Goal: Information Seeking & Learning: Check status

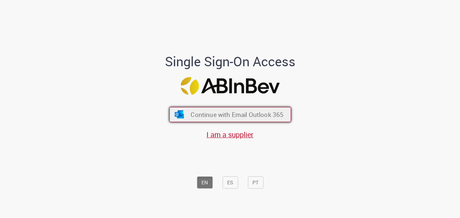
click at [228, 115] on span "Continue with Email Outlook 365" at bounding box center [237, 114] width 93 height 8
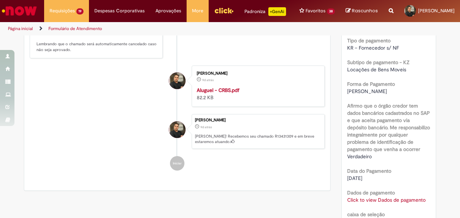
scroll to position [461, 0]
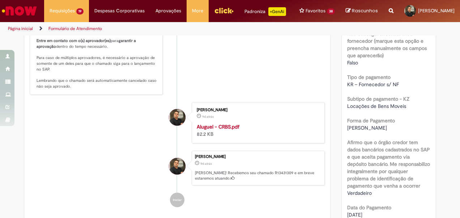
click at [221, 130] on strong "Aluguel - CRBS.pdf" at bounding box center [218, 126] width 43 height 7
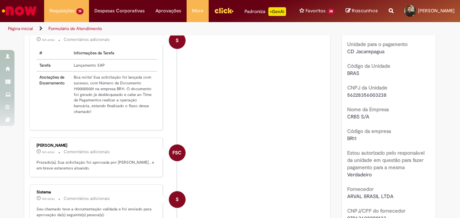
scroll to position [132, 0]
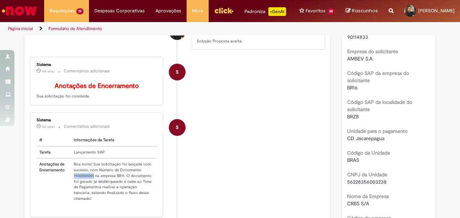
drag, startPoint x: 70, startPoint y: 183, endPoint x: 92, endPoint y: 183, distance: 21.7
click at [92, 183] on td "Boa noite! Sua solicitação foi lançada com sucesso, com Número de Documento 190…" at bounding box center [114, 181] width 86 height 46
copy td "1900005001"
click at [227, 148] on li "S Sistema 16h atrás 16 horas atrás Comentários adicionais # Informações da Tare…" at bounding box center [177, 164] width 295 height 105
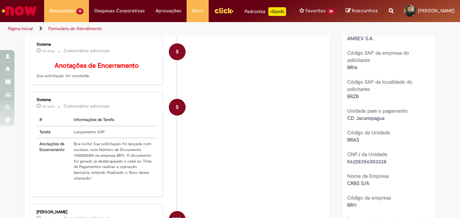
scroll to position [0, 0]
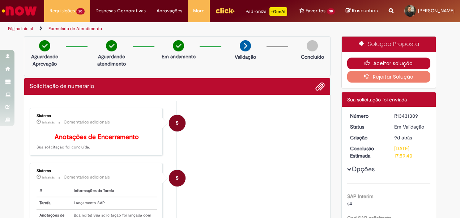
click at [377, 66] on button "Aceitar solução" at bounding box center [389, 63] width 84 height 12
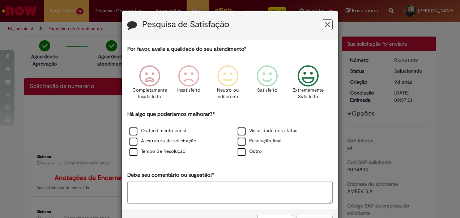
click at [305, 81] on icon "Feedback" at bounding box center [308, 76] width 27 height 22
click at [170, 134] on label "O atendimento em si" at bounding box center [157, 130] width 56 height 7
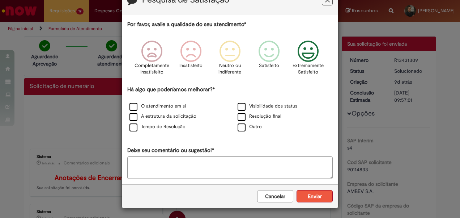
click at [317, 192] on button "Enviar" at bounding box center [314, 196] width 36 height 12
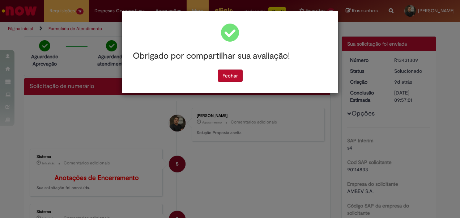
scroll to position [0, 0]
click at [317, 192] on div "Obrigado por compartilhar sua avaliação! Fechar" at bounding box center [230, 109] width 460 height 218
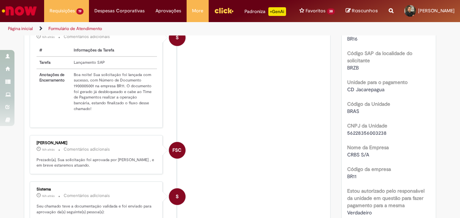
scroll to position [181, 0]
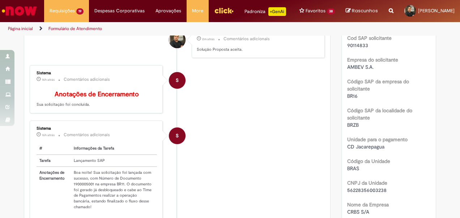
scroll to position [124, 0]
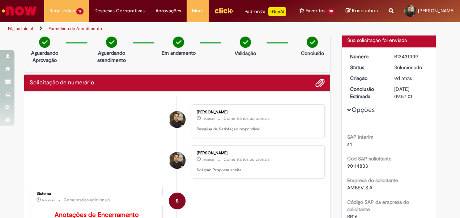
scroll to position [3, 0]
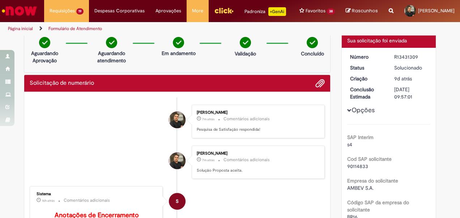
click at [407, 60] on div "R13431309" at bounding box center [411, 56] width 34 height 7
copy div "R13431309"
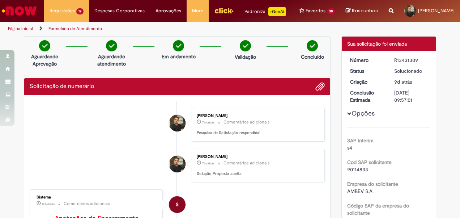
click at [398, 64] on div "R13431309" at bounding box center [411, 59] width 34 height 7
copy div "R13431309"
click at [398, 64] on div "R13431309" at bounding box center [411, 59] width 34 height 7
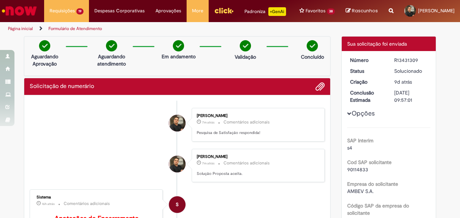
copy div "R13431309"
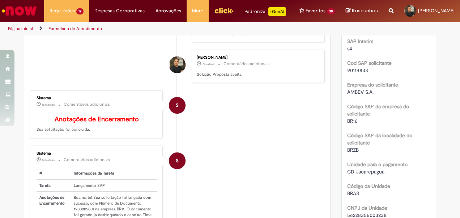
scroll to position [125, 0]
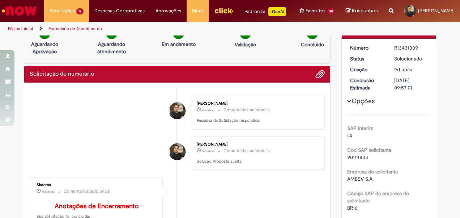
scroll to position [11, 0]
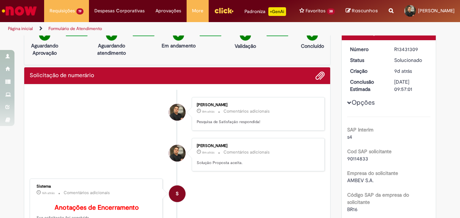
drag, startPoint x: 393, startPoint y: 54, endPoint x: 413, endPoint y: 56, distance: 20.0
click at [413, 53] on div "R13431309" at bounding box center [411, 49] width 34 height 7
drag, startPoint x: 413, startPoint y: 56, endPoint x: 394, endPoint y: 55, distance: 19.2
click at [394, 53] on div "R13431309" at bounding box center [411, 49] width 34 height 7
drag, startPoint x: 391, startPoint y: 55, endPoint x: 419, endPoint y: 59, distance: 28.4
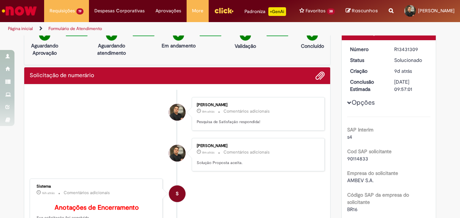
click at [419, 53] on div "R13431309" at bounding box center [411, 49] width 34 height 7
copy div "R13431309"
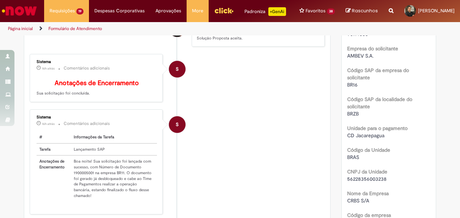
scroll to position [136, 0]
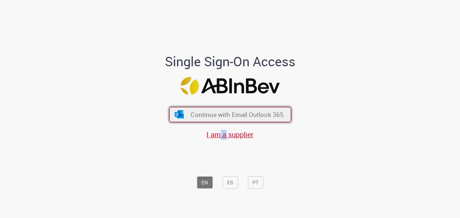
drag, startPoint x: 221, startPoint y: 124, endPoint x: 214, endPoint y: 119, distance: 8.4
click at [214, 119] on div "Continue with Email Outlook 365 I am a supplier" at bounding box center [229, 119] width 119 height 40
click at [214, 119] on button "Continue with Email Outlook 365" at bounding box center [230, 114] width 122 height 15
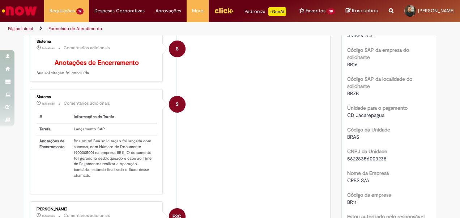
scroll to position [156, 0]
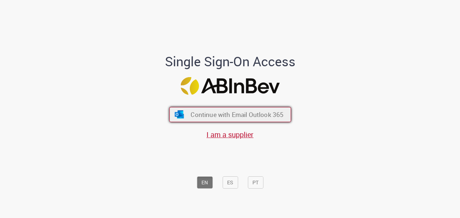
click at [225, 120] on button "Continue with Email Outlook 365" at bounding box center [230, 114] width 122 height 15
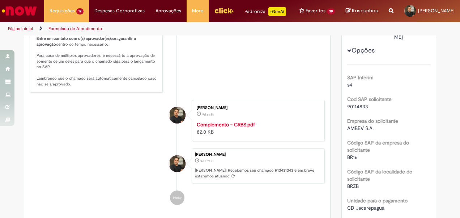
scroll to position [181, 0]
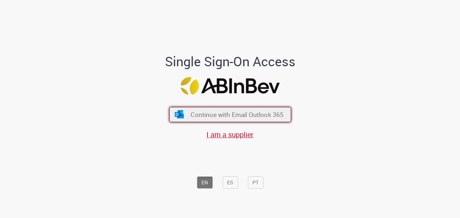
click at [217, 116] on span "Continue with Email Outlook 365" at bounding box center [237, 114] width 93 height 8
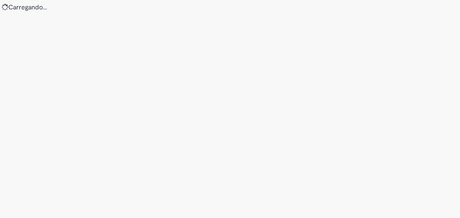
drag, startPoint x: 0, startPoint y: 0, endPoint x: 217, endPoint y: 116, distance: 246.0
click at [217, 116] on div "Loading..." at bounding box center [230, 109] width 460 height 218
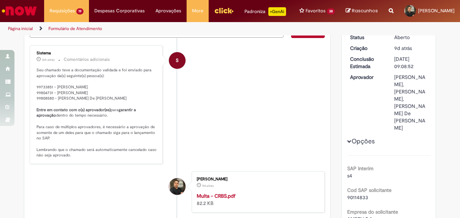
scroll to position [53, 0]
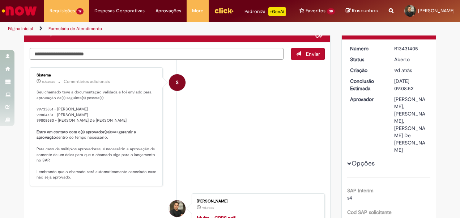
click at [211, 112] on li "S Sistema 16h atrás 16 horas atrás Comentários adicionais Seu chamado teve a do…" at bounding box center [177, 126] width 295 height 119
click at [408, 52] on div "R13431405" at bounding box center [411, 48] width 34 height 7
copy div "R13431405"
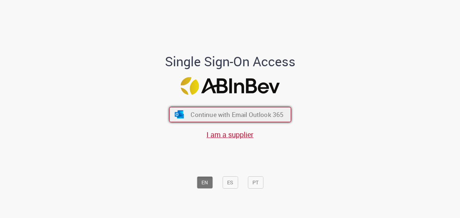
click at [208, 116] on span "Continue with Email Outlook 365" at bounding box center [237, 114] width 93 height 8
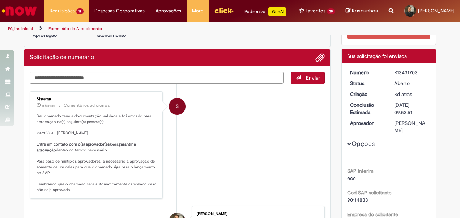
scroll to position [46, 0]
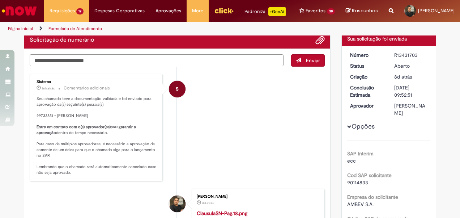
click at [398, 59] on div "R13431703" at bounding box center [411, 54] width 34 height 7
copy div "R13431703"
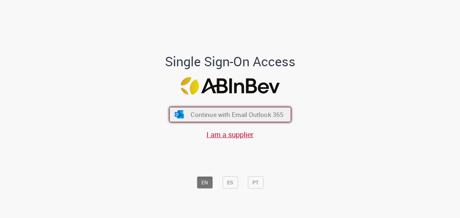
click at [251, 117] on span "Continue with Email Outlook 365" at bounding box center [237, 114] width 93 height 8
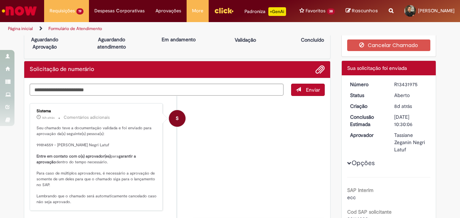
scroll to position [15, 0]
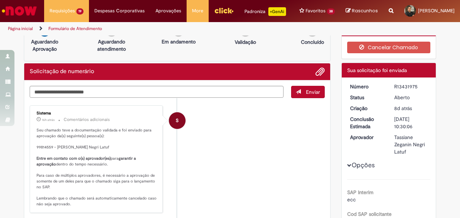
click at [406, 90] on div "R13431975" at bounding box center [411, 86] width 34 height 7
copy div "R13431975"
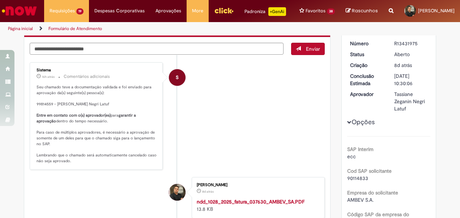
scroll to position [58, 0]
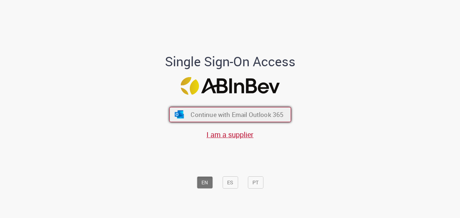
click at [230, 112] on span "Continue with Email Outlook 365" at bounding box center [237, 114] width 93 height 8
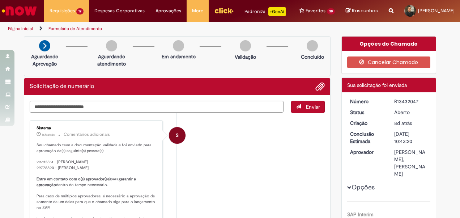
click at [401, 105] on div "R13432047" at bounding box center [411, 101] width 34 height 7
copy div "R13432047"
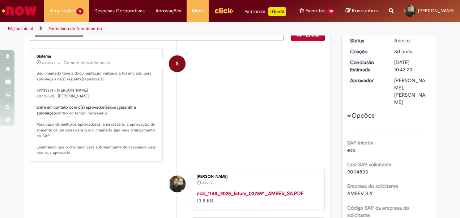
scroll to position [73, 0]
